Goal: Task Accomplishment & Management: Manage account settings

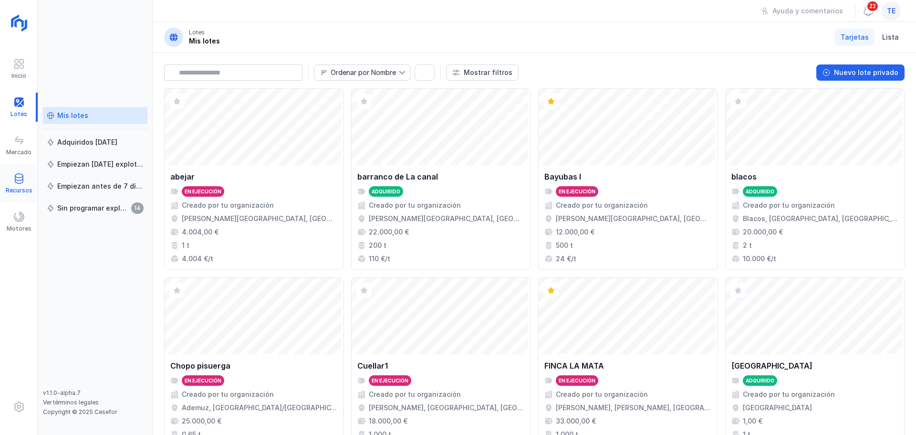
click at [22, 189] on div "Recursos" at bounding box center [19, 191] width 27 height 8
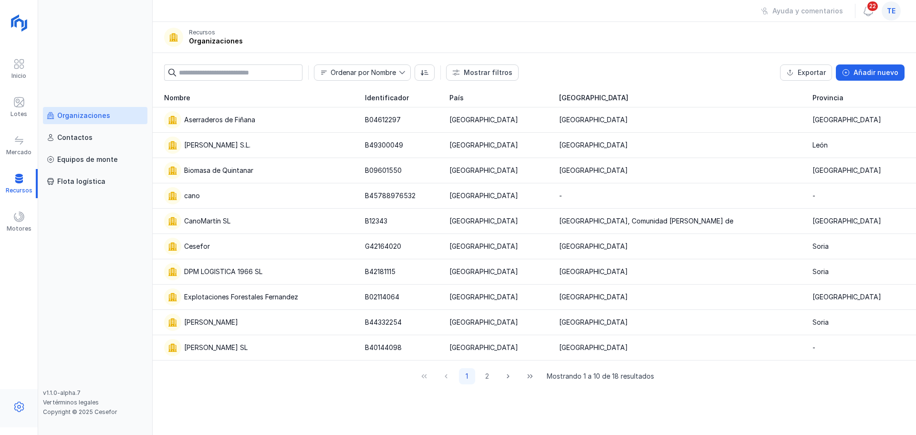
click at [25, 408] on div at bounding box center [19, 408] width 38 height 22
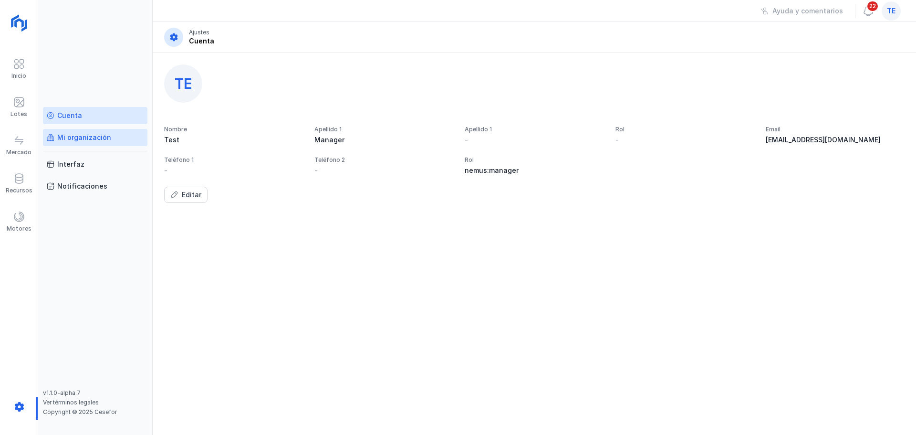
click at [85, 136] on div "Mi organización" at bounding box center [84, 138] width 54 height 10
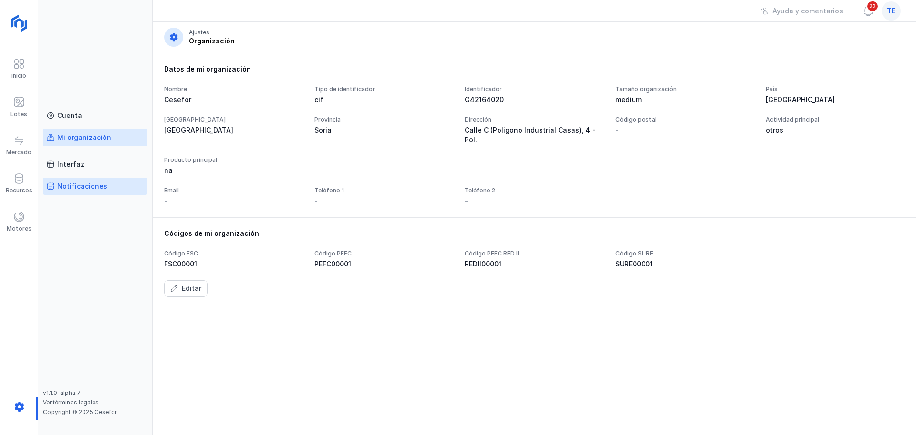
click at [79, 187] on div "Notificaciones" at bounding box center [82, 186] width 50 height 10
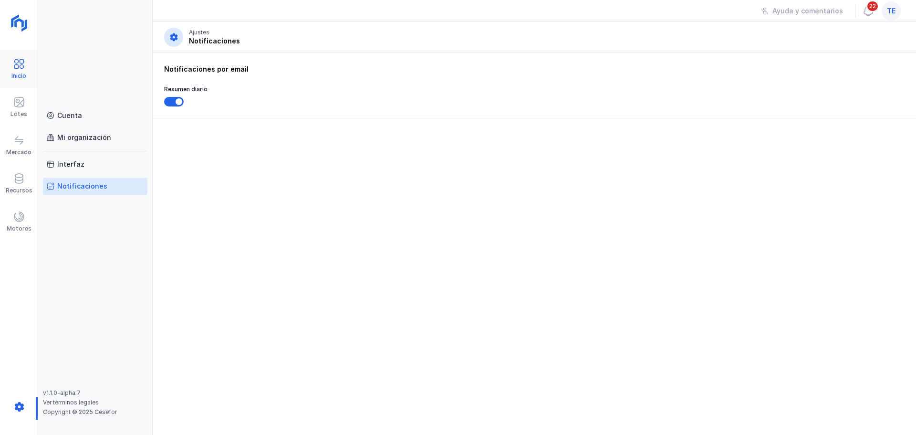
click at [18, 64] on span at bounding box center [18, 63] width 11 height 11
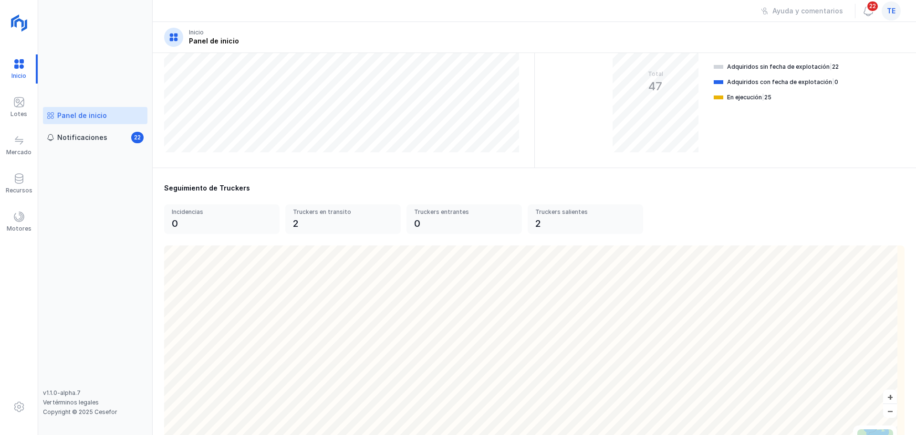
scroll to position [239, 0]
